Goal: Navigation & Orientation: Find specific page/section

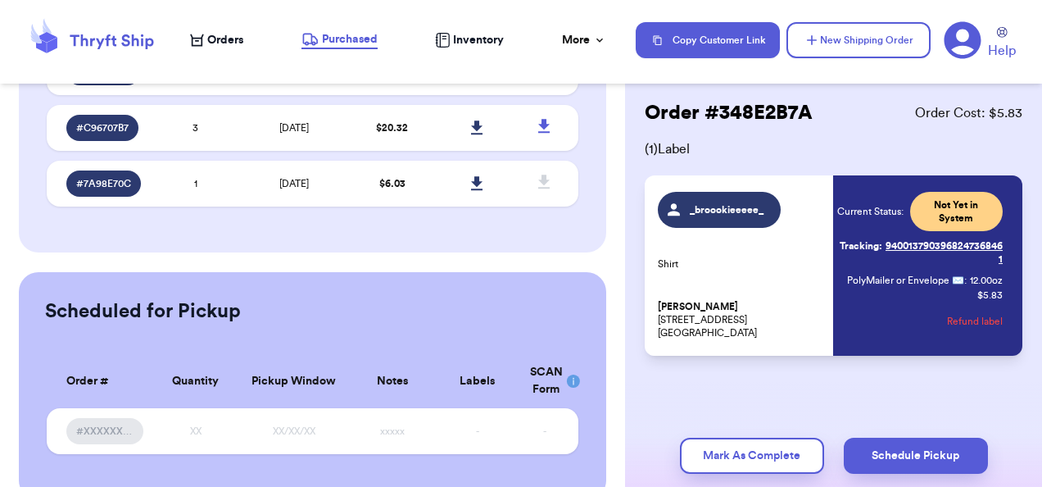
scroll to position [393, 0]
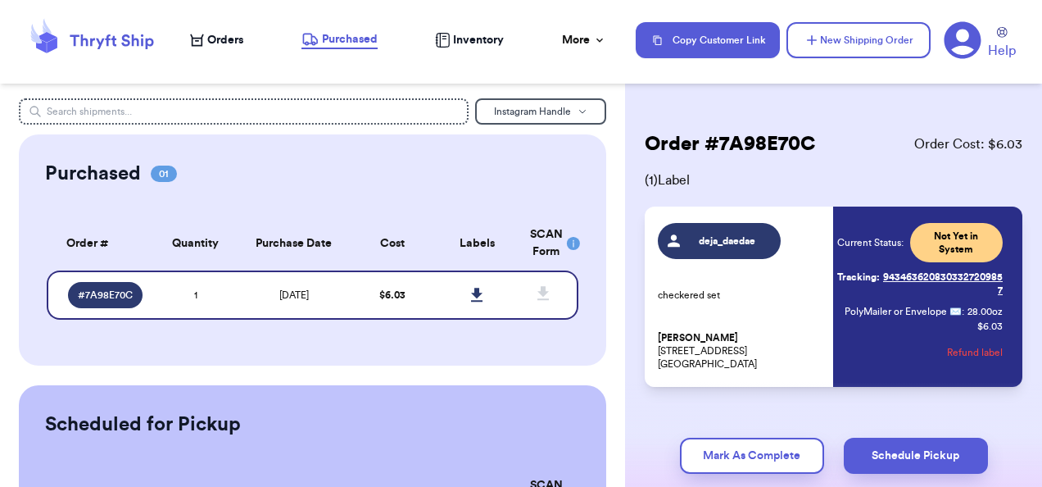
scroll to position [170, 0]
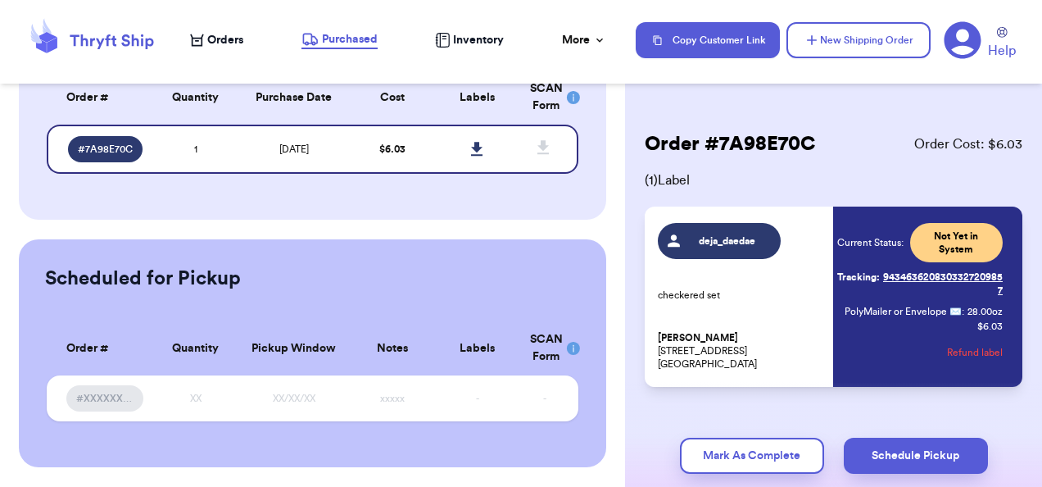
click at [220, 38] on span "Orders" at bounding box center [225, 40] width 36 height 16
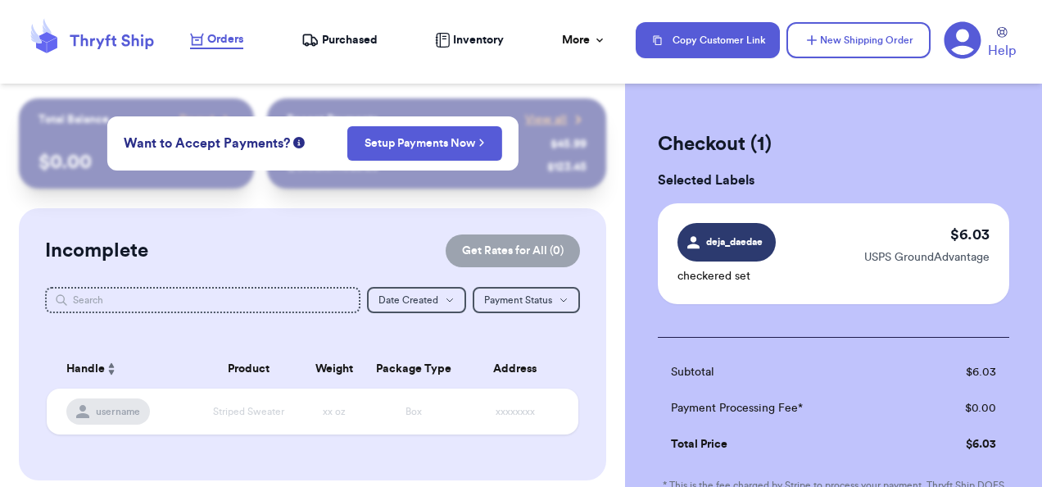
click at [247, 223] on div "Incomplete Get Rates for All ( 0 ) Get Rates for All ( 0 ) Date Created Date Cr…" at bounding box center [312, 344] width 587 height 272
click at [456, 70] on header "Orders Purchased Inventory More Stats Completed Orders Payments Payouts Copy Cu…" at bounding box center [521, 42] width 1042 height 84
click at [349, 25] on nav "Orders Purchased Inventory More Stats Completed Orders Payments Payouts Copy Cu…" at bounding box center [608, 40] width 868 height 54
click at [342, 34] on span "Purchased" at bounding box center [350, 40] width 56 height 16
